Goal: Task Accomplishment & Management: Use online tool/utility

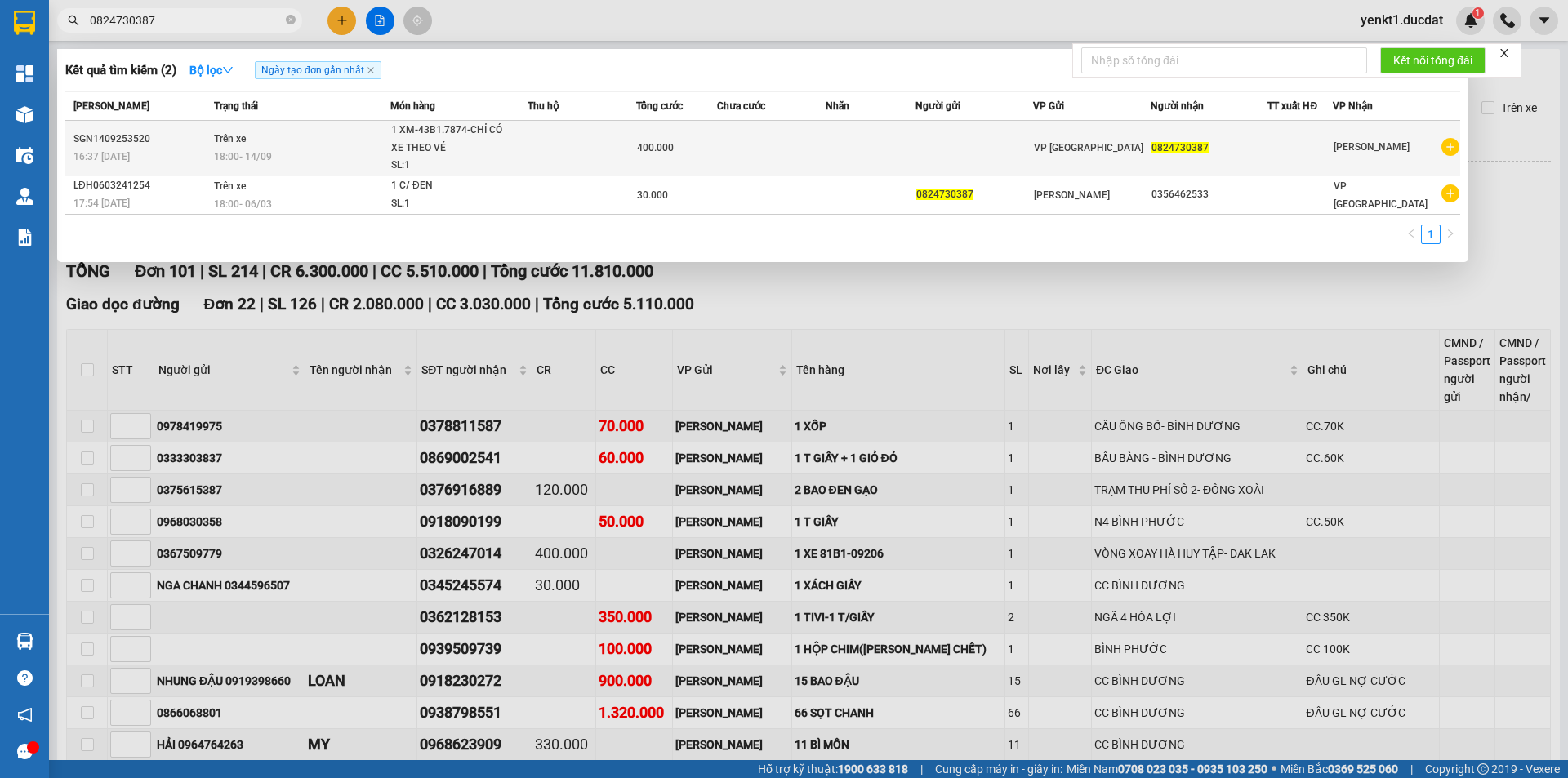
type input "0824730387"
click at [487, 154] on div "1 XM-43B1.7874-CHỈ CÓ XE THEO VÉ [MEDICAL_DATA] A12+..." at bounding box center [452, 139] width 122 height 35
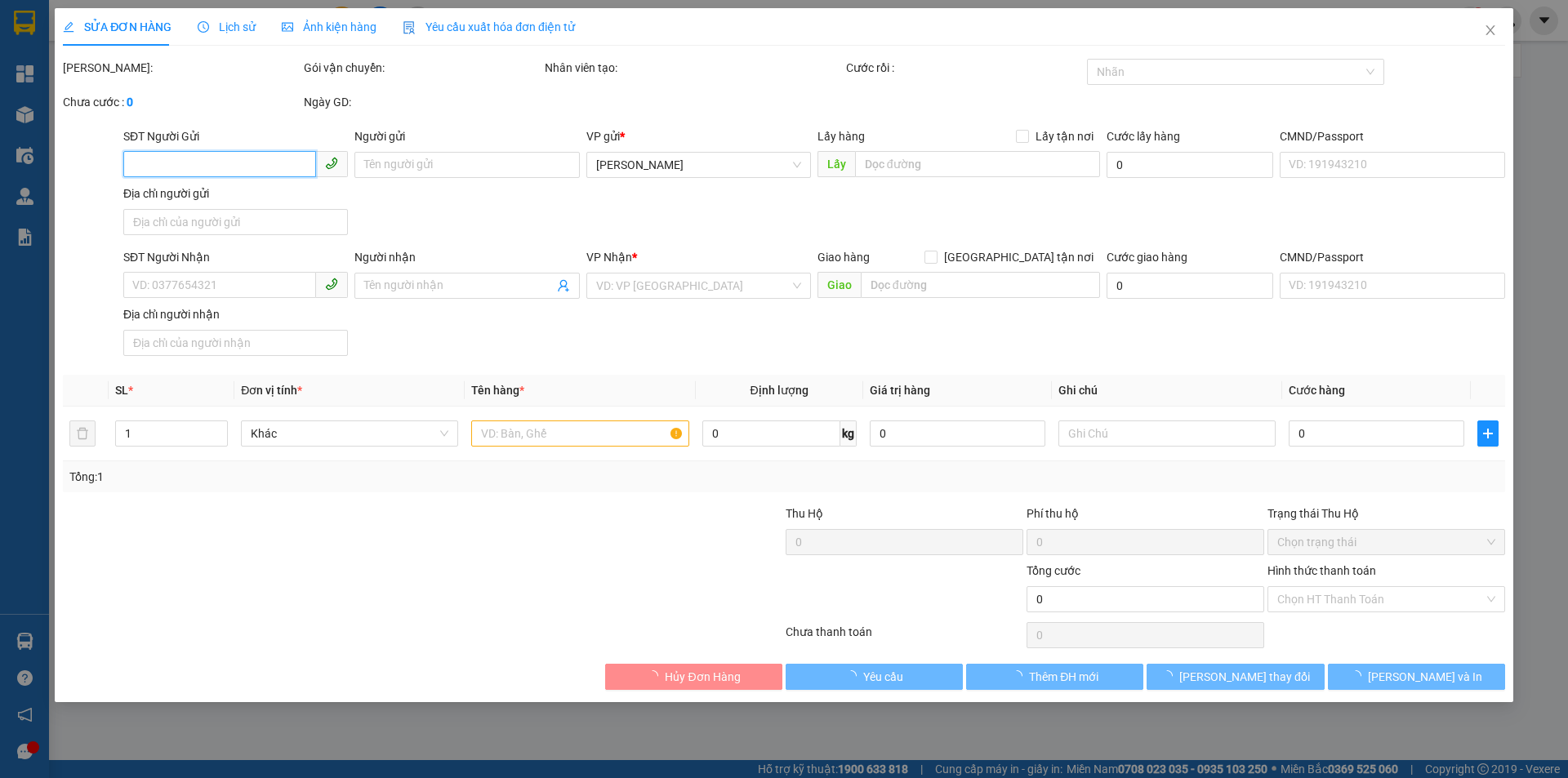
type input "0824730387"
type input "400.000"
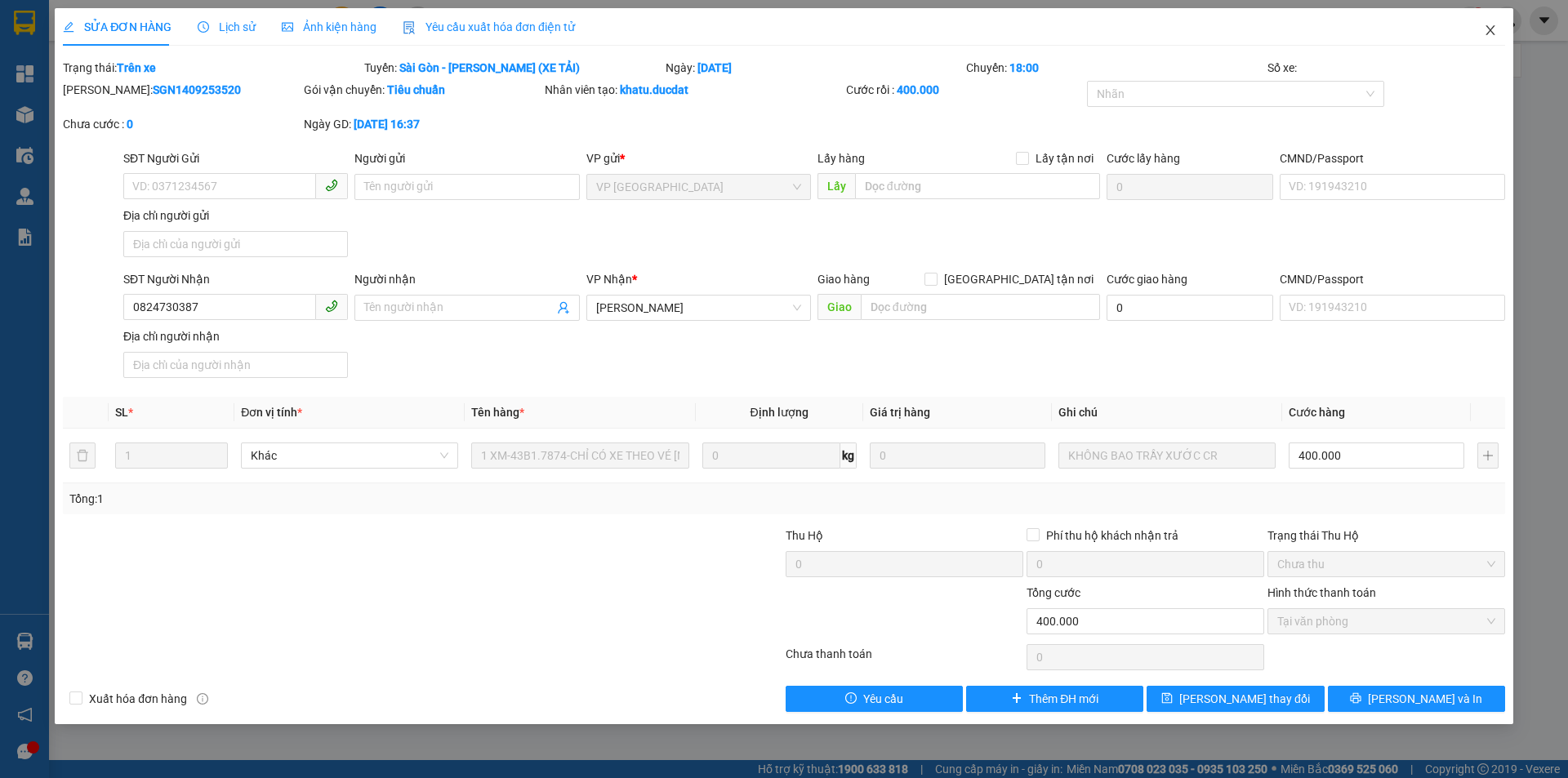
click at [1486, 28] on icon "close" at bounding box center [1491, 30] width 13 height 13
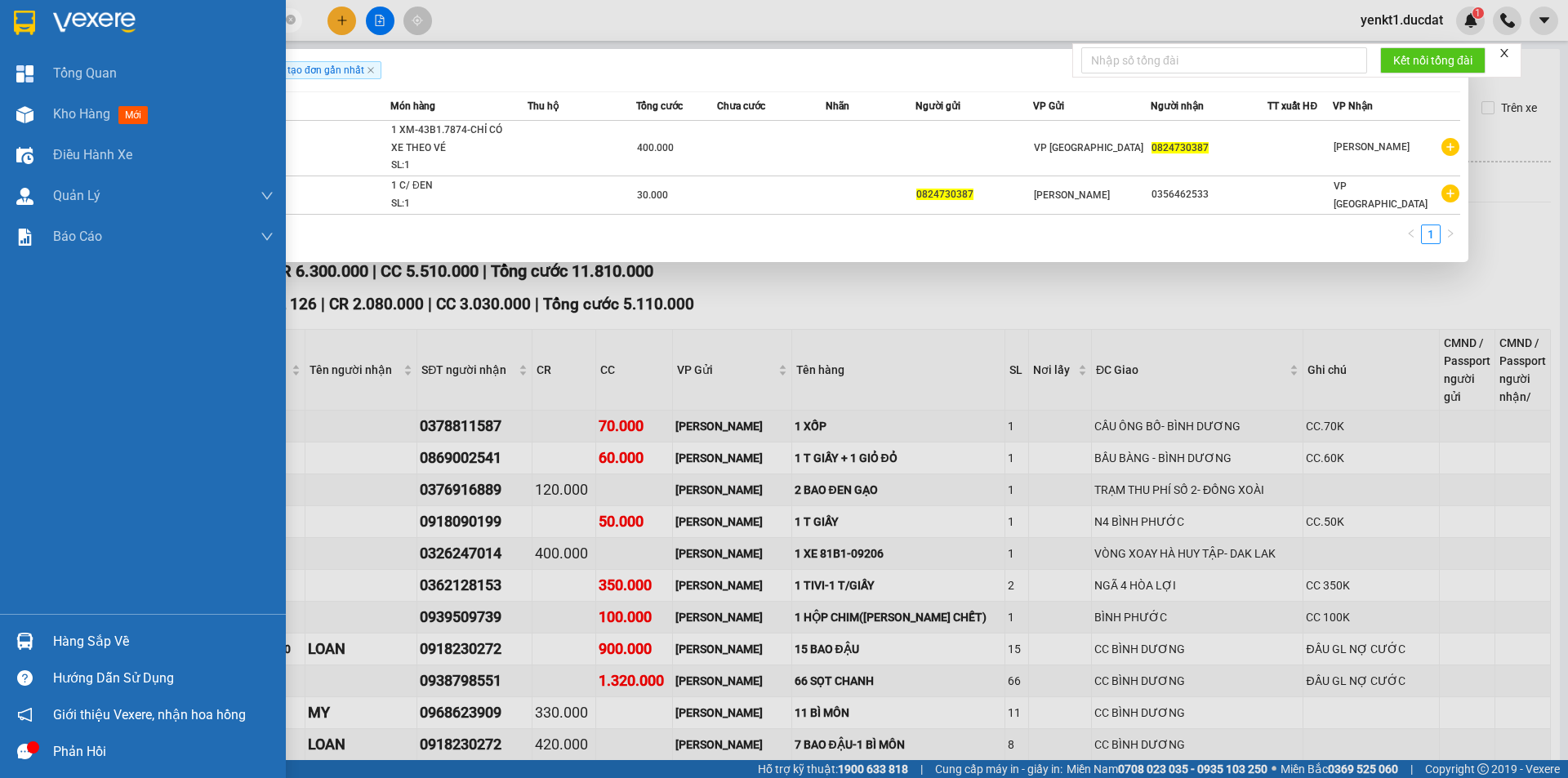
drag, startPoint x: 207, startPoint y: 16, endPoint x: 0, endPoint y: 28, distance: 207.3
click at [0, 28] on section "Kết quả tìm kiếm ( 2 ) Bộ lọc Ngày tạo đơn gần nhất Mã ĐH Trạng thái Món hàng T…" at bounding box center [784, 389] width 1568 height 778
paste input "395758654"
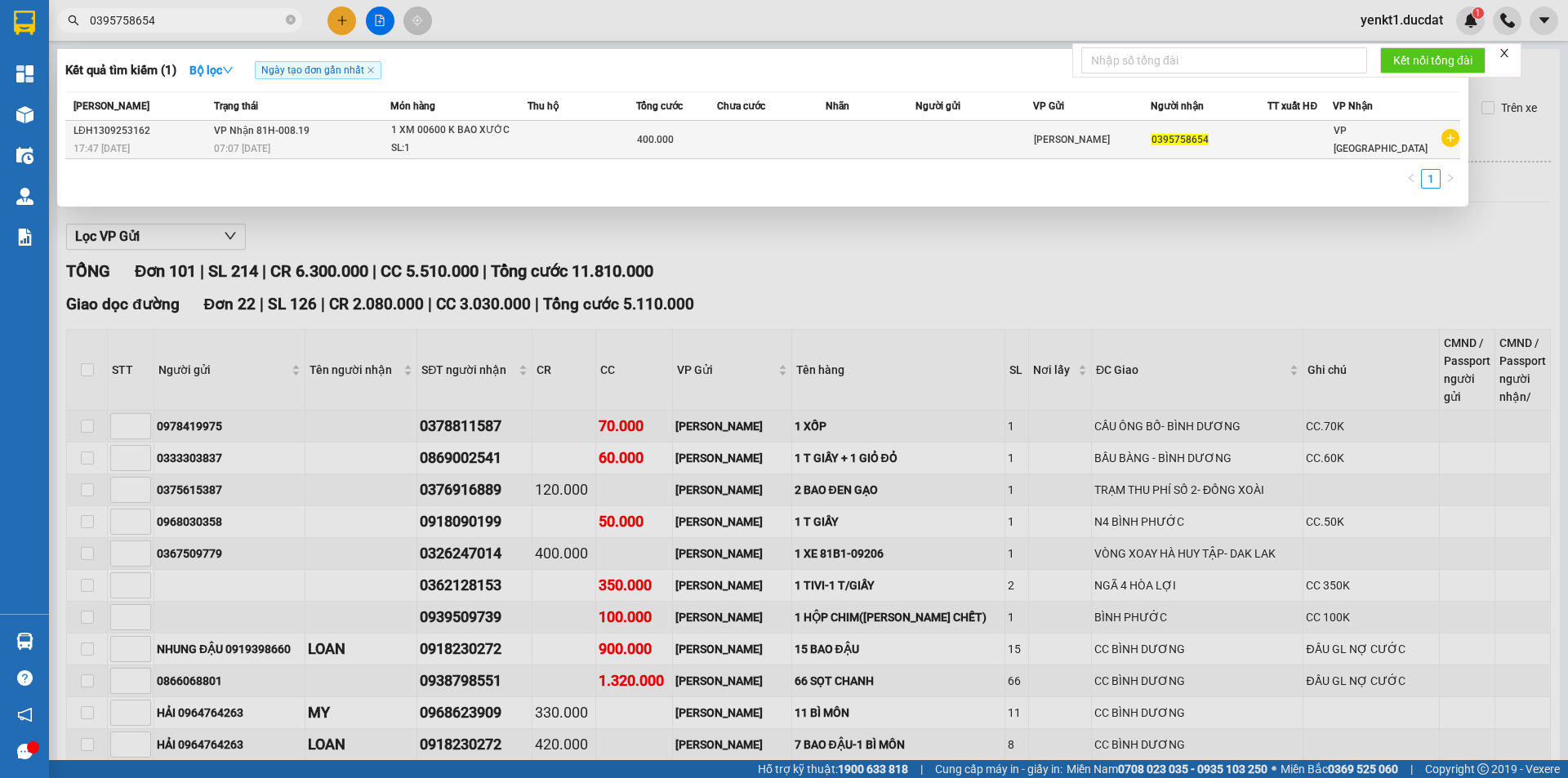
type input "0395758654"
click at [518, 130] on span "1 XM 00600 K BAO XƯỚC SL: 1" at bounding box center [459, 139] width 136 height 35
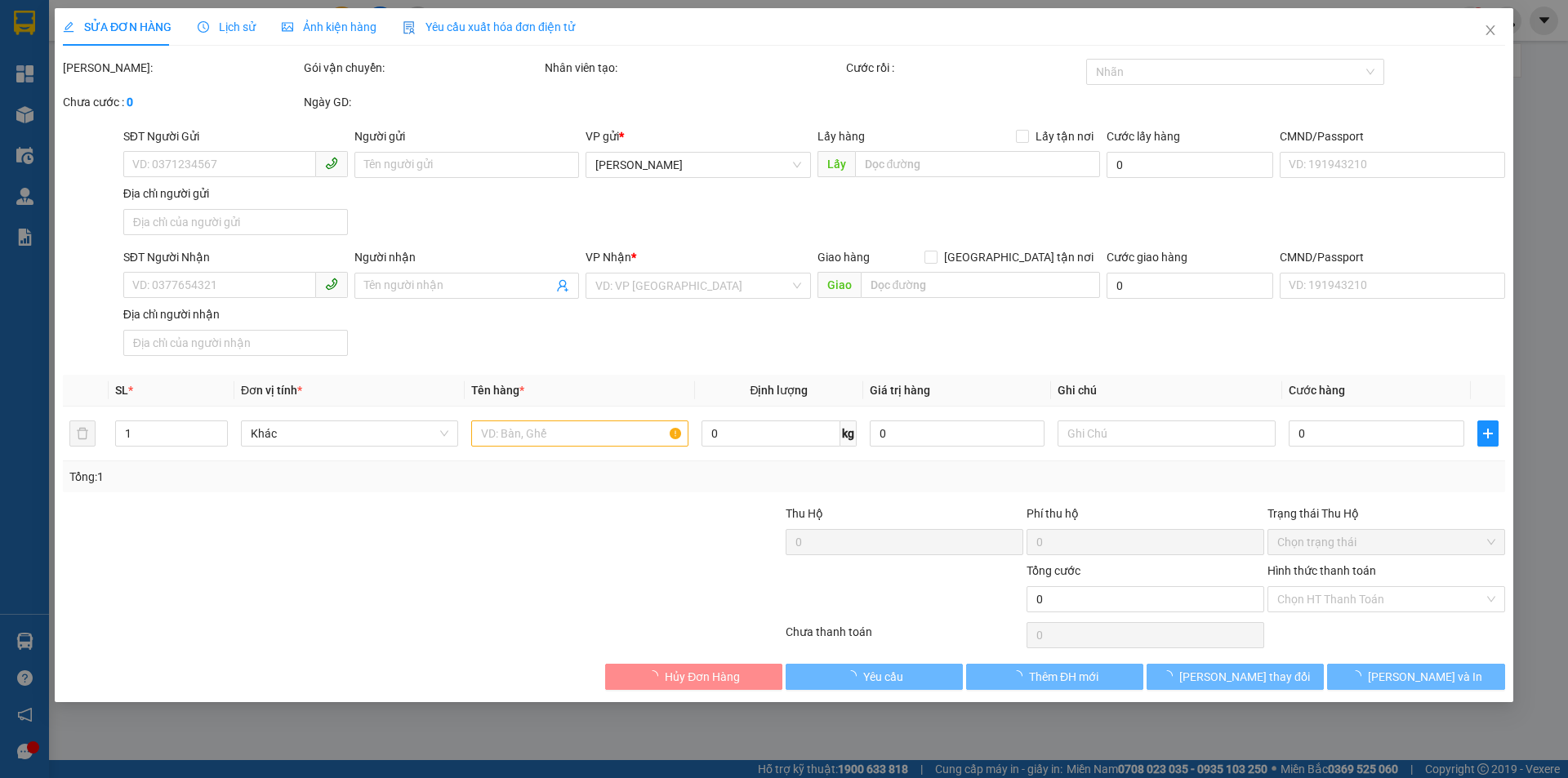
type input "0395758654"
type input "400.000"
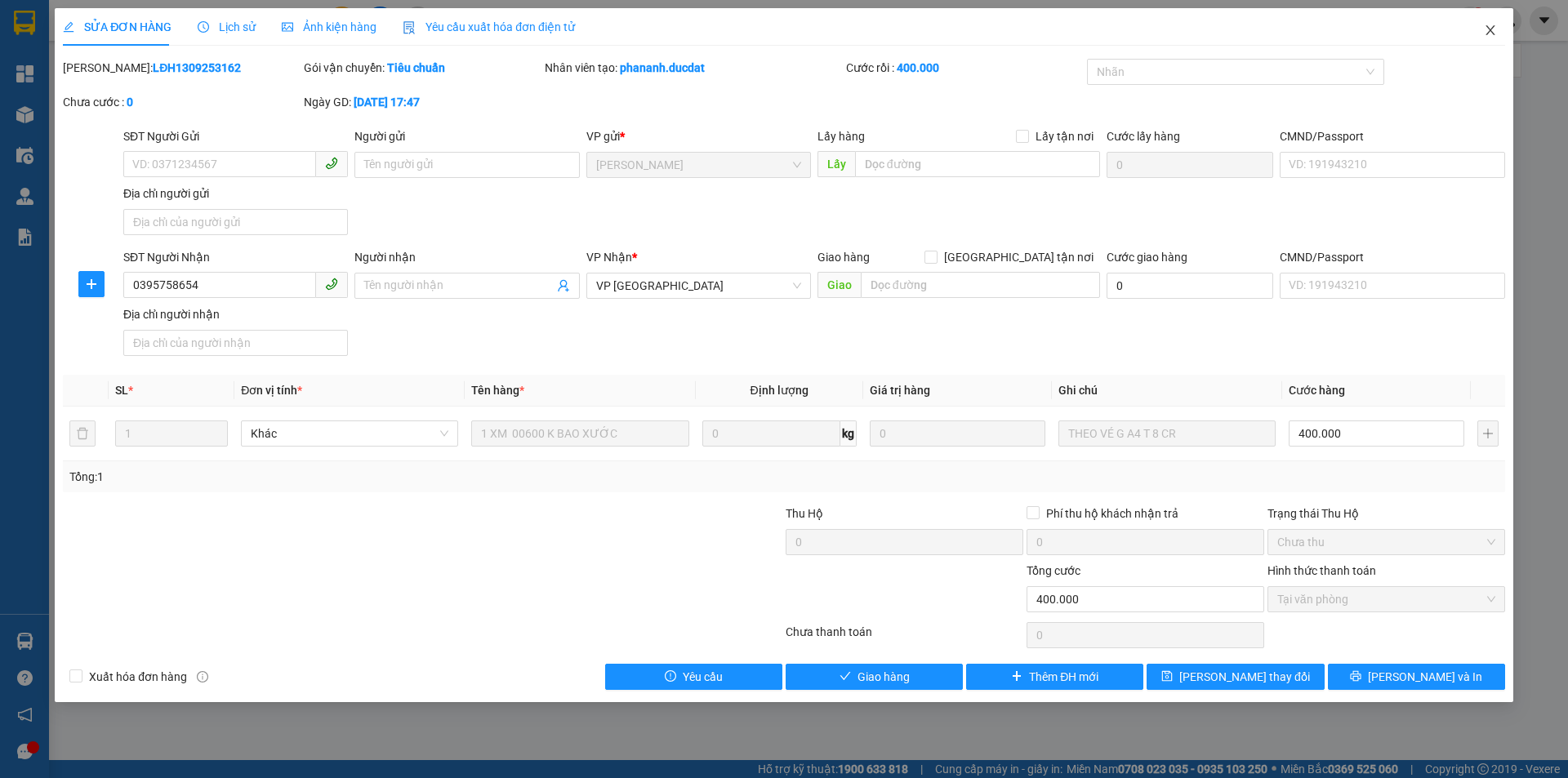
click at [1487, 36] on icon "close" at bounding box center [1491, 30] width 13 height 13
